Goal: Check status: Check status

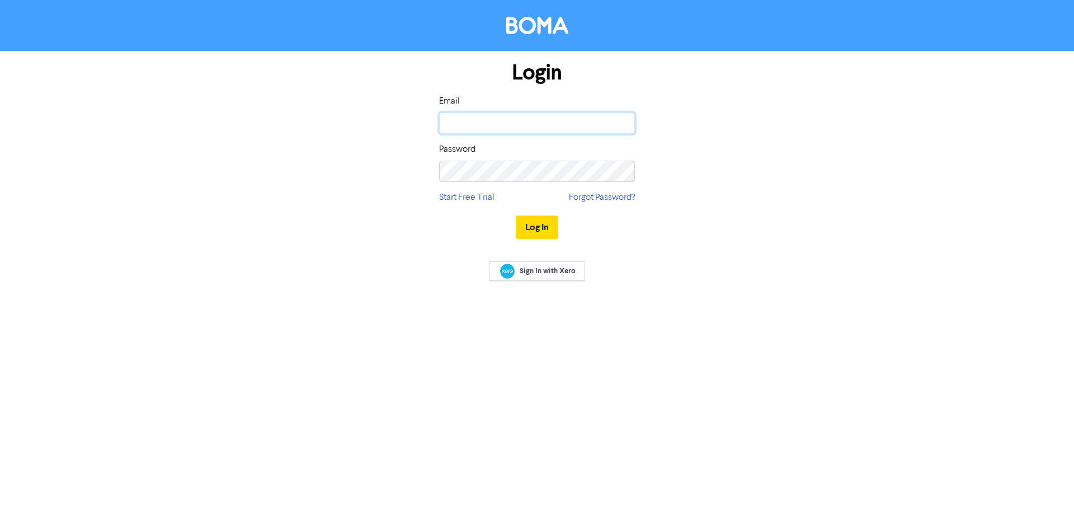
type input "[PERSON_NAME][EMAIL_ADDRESS][DOMAIN_NAME]"
click at [536, 227] on button "Log In" at bounding box center [537, 227] width 43 height 24
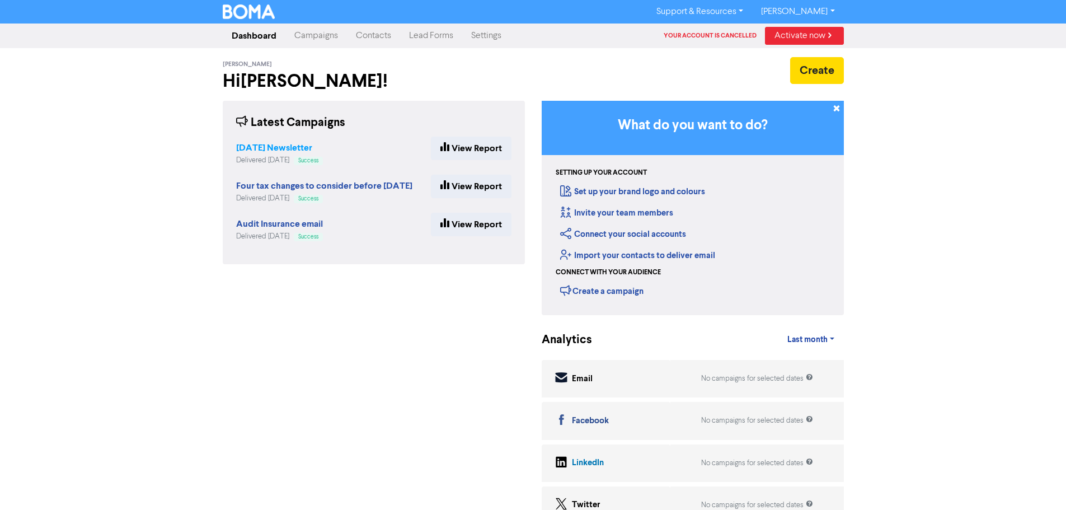
click at [292, 147] on strong "[DATE] Newsletter" at bounding box center [274, 147] width 76 height 11
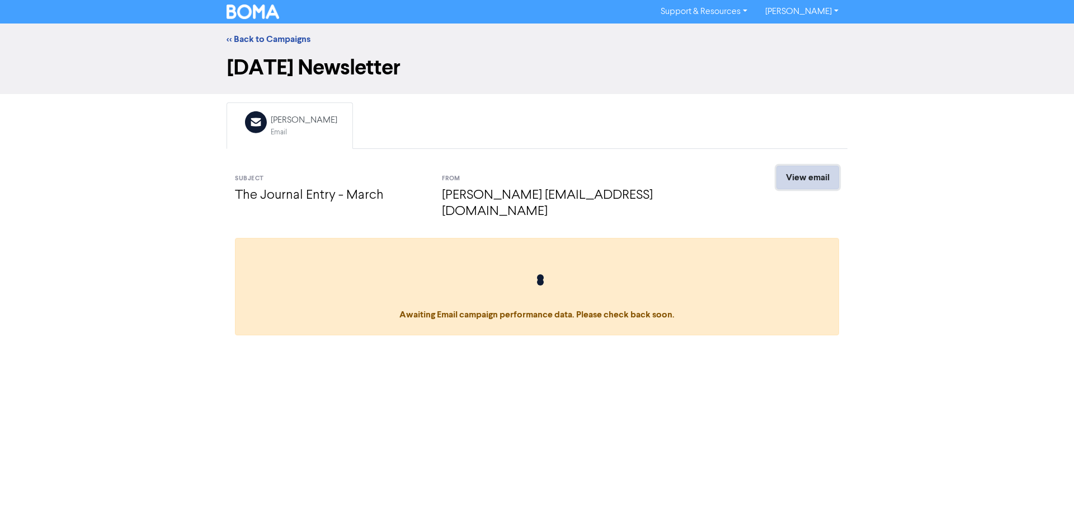
click at [801, 175] on link "View email" at bounding box center [808, 178] width 63 height 24
